Goal: Transaction & Acquisition: Purchase product/service

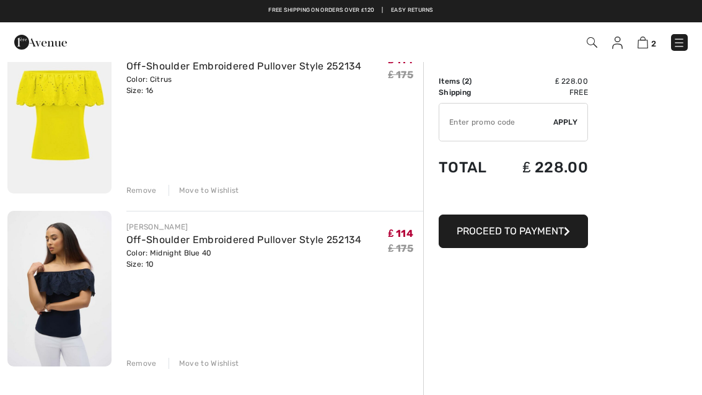
scroll to position [125, 0]
click at [548, 237] on button "Proceed to Payment" at bounding box center [513, 231] width 149 height 33
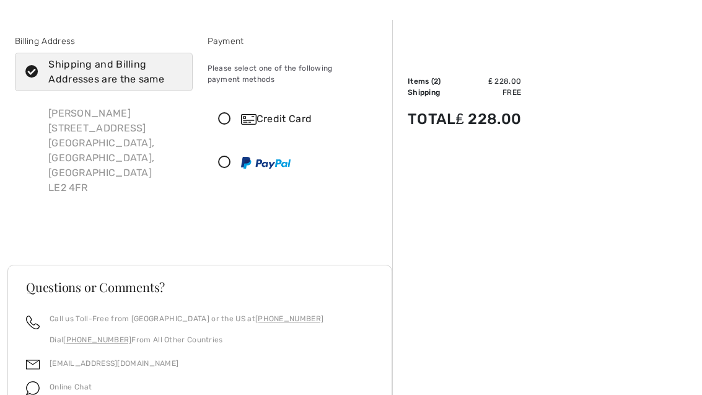
scroll to position [41, 0]
click at [223, 117] on icon at bounding box center [224, 119] width 33 height 13
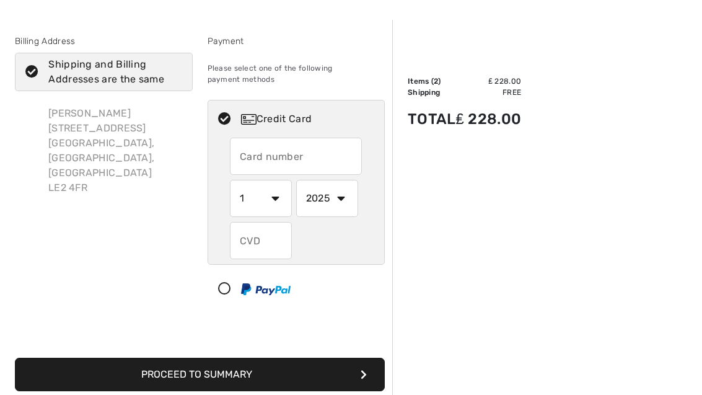
click at [300, 164] on input "text" at bounding box center [296, 156] width 132 height 37
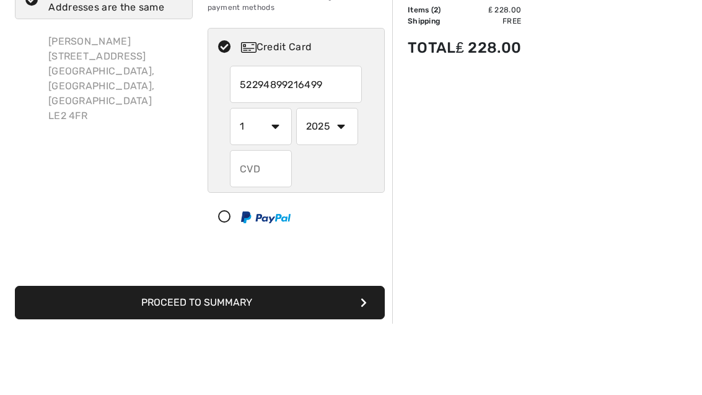
type input "5229489921649991"
select select "4"
select select "2030"
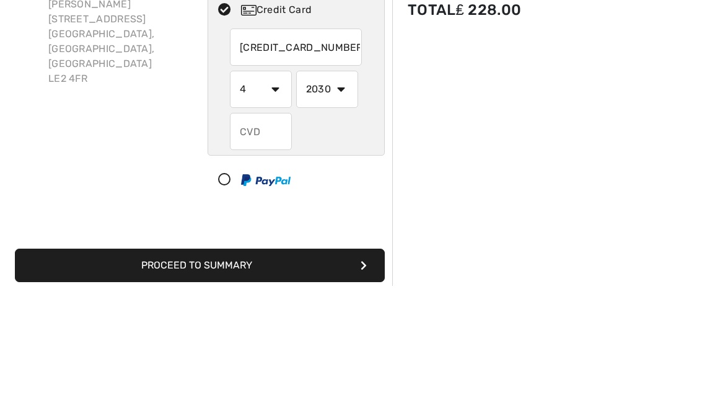
click at [255, 222] on input "text" at bounding box center [261, 240] width 62 height 37
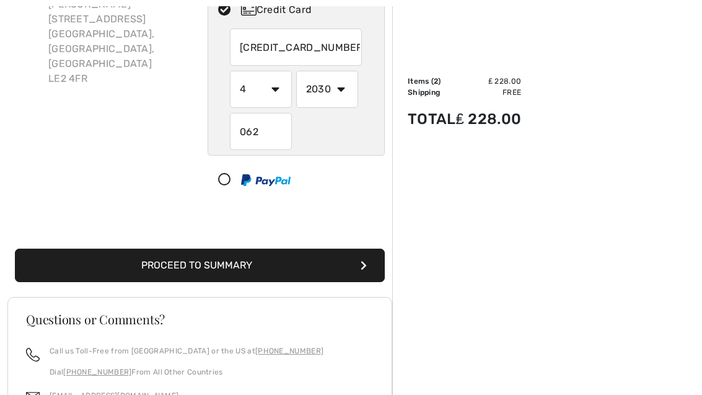
type input "062"
click at [290, 260] on button "Proceed to Summary" at bounding box center [200, 265] width 370 height 33
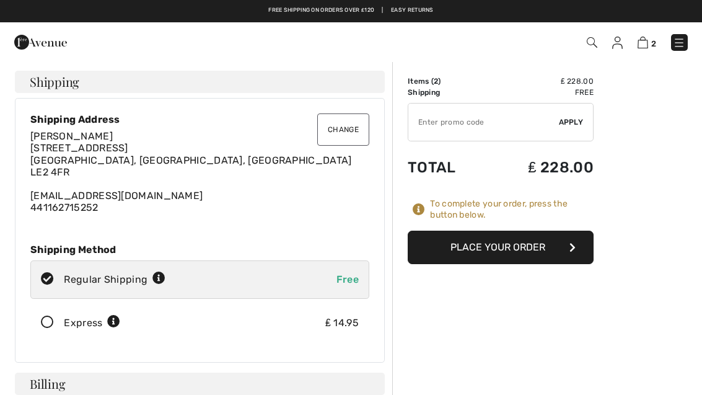
click at [553, 241] on button "Place Your Order" at bounding box center [501, 247] width 186 height 33
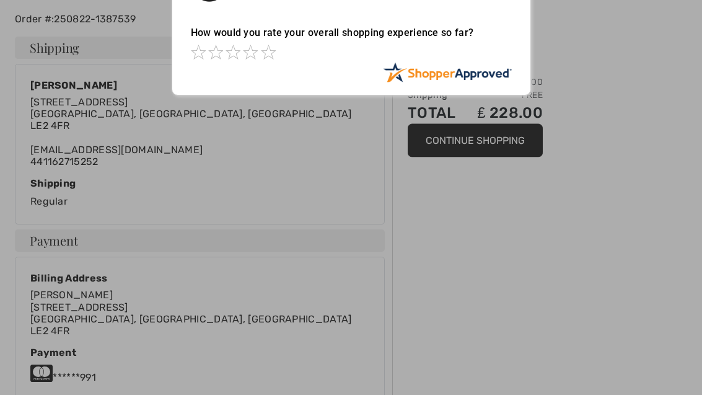
scroll to position [278, 0]
click at [268, 57] on span at bounding box center [268, 52] width 15 height 15
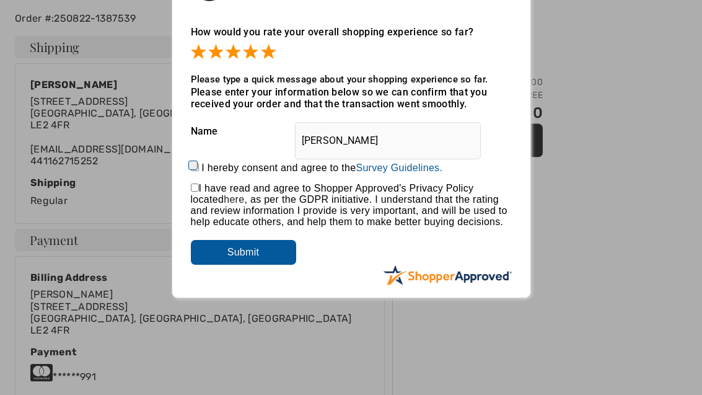
scroll to position [279, 0]
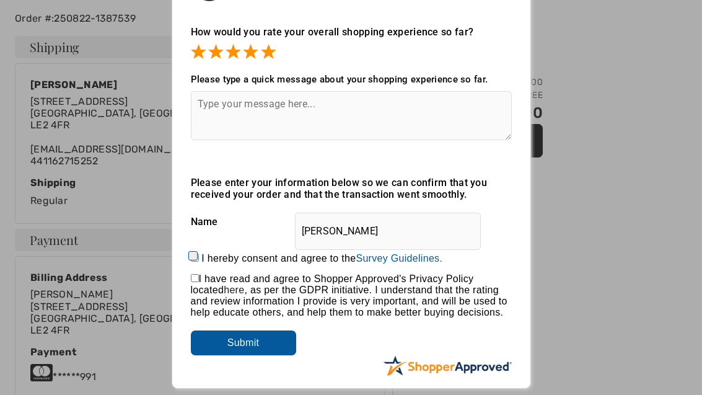
click at [206, 249] on div "I hereby consent and agree to the By submitting a review, you grant permission …" at bounding box center [351, 259] width 321 height 30
click at [193, 255] on input "I hereby consent and agree to the By submitting a review, you grant permission …" at bounding box center [195, 258] width 8 height 8
checkbox input "true"
click at [199, 279] on input "checkbox" at bounding box center [195, 278] width 8 height 8
checkbox input "true"
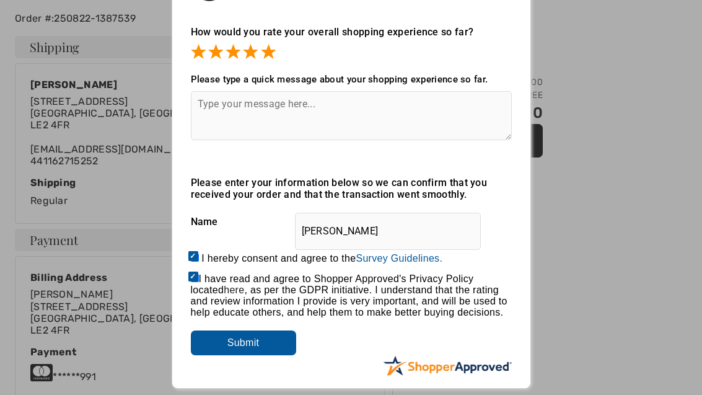
click at [241, 348] on input "Submit" at bounding box center [243, 342] width 105 height 25
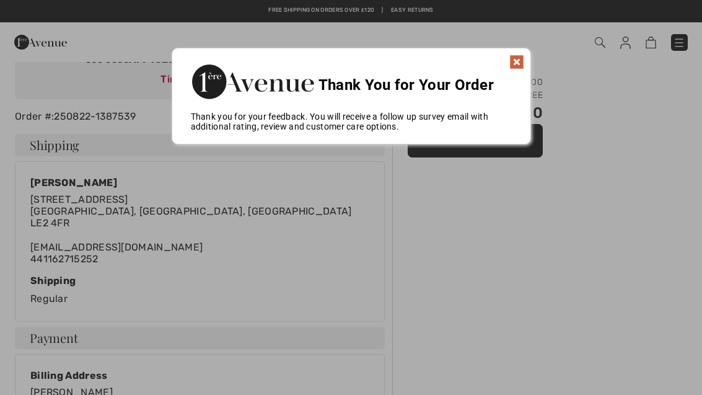
scroll to position [183, 0]
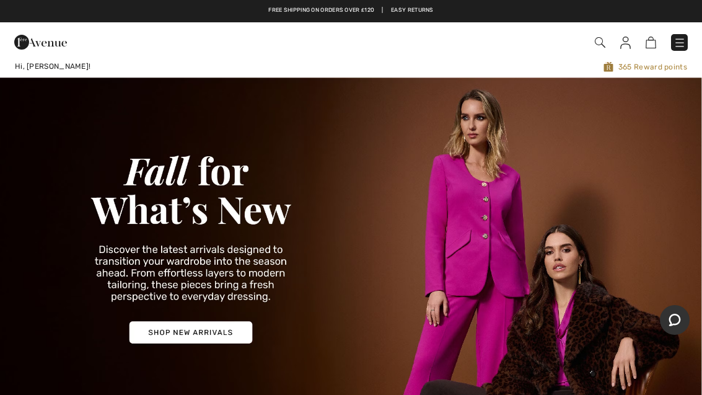
click at [592, 51] on div "Checkout" at bounding box center [495, 42] width 404 height 25
click at [600, 45] on img at bounding box center [600, 42] width 11 height 11
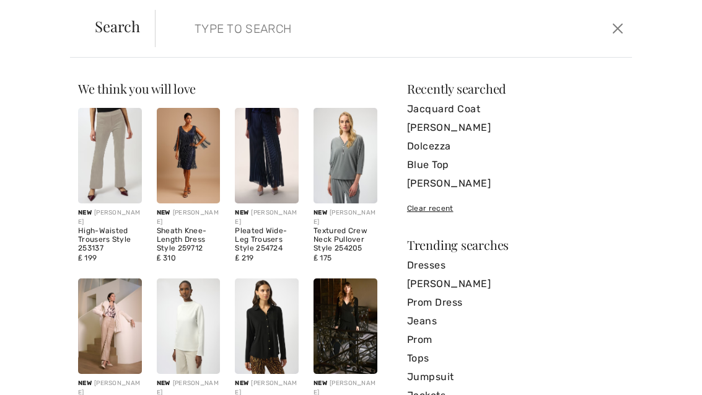
click at [343, 37] on input "search" at bounding box center [344, 28] width 318 height 37
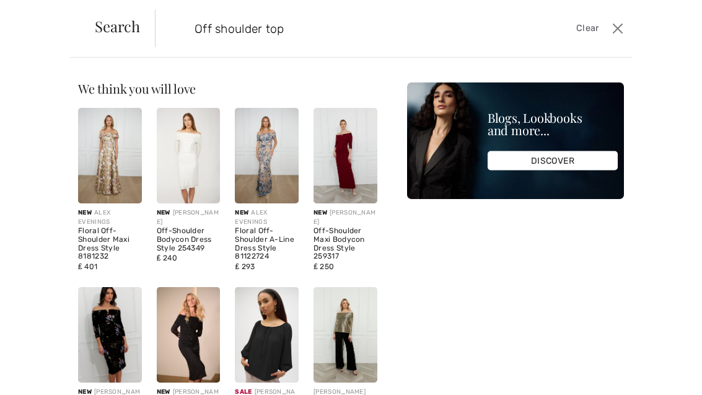
type input "Off shoulder top"
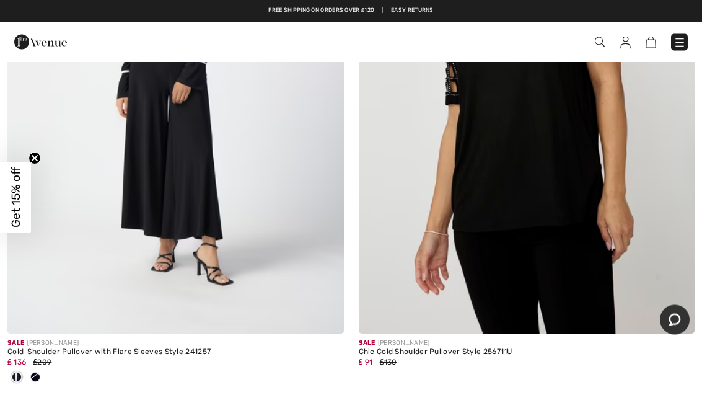
scroll to position [899, 0]
click at [484, 364] on div "₤ 91 ₤130" at bounding box center [527, 362] width 337 height 11
click at [482, 334] on img at bounding box center [527, 82] width 337 height 505
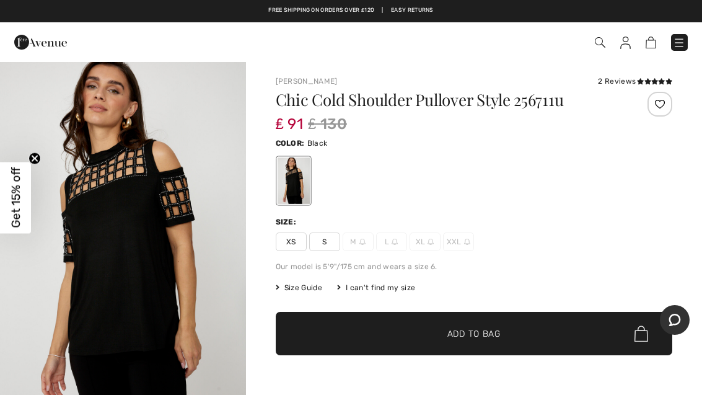
click at [601, 46] on img at bounding box center [600, 42] width 11 height 11
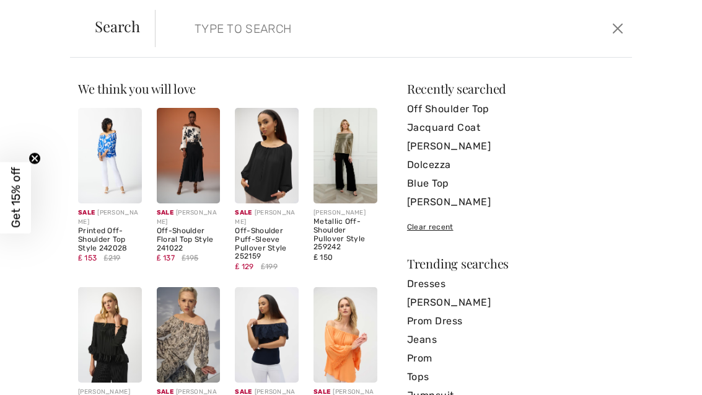
click at [182, 231] on div "Off-Shoulder Floral Top Style 241022" at bounding box center [189, 239] width 64 height 25
click at [188, 224] on div "Sale JOSEPH RIBKOFF" at bounding box center [189, 217] width 64 height 19
click at [192, 212] on div "Sale JOSEPH RIBKOFF" at bounding box center [189, 217] width 64 height 19
click at [188, 203] on img at bounding box center [189, 155] width 64 height 95
click at [198, 169] on img at bounding box center [189, 155] width 64 height 95
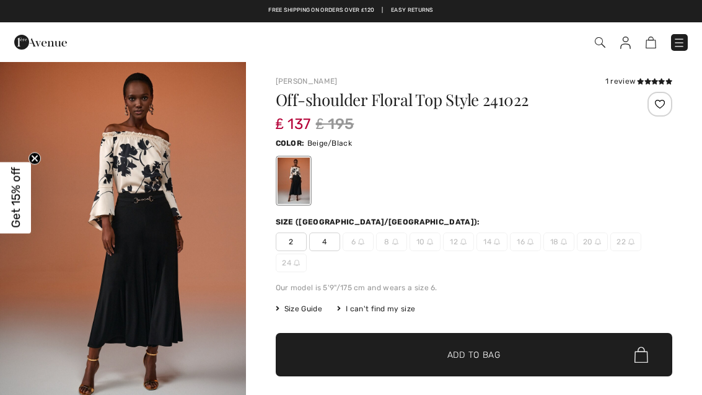
checkbox input "true"
